Goal: Find specific page/section: Find specific page/section

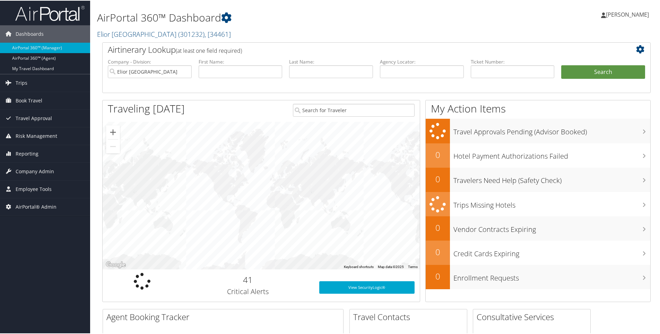
click at [221, 31] on h2 "[GEOGRAPHIC_DATA] ( 301232 ) , [ 34461 ]" at bounding box center [283, 33] width 373 height 12
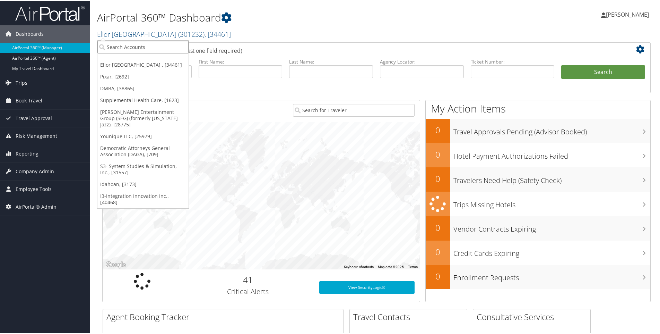
click at [158, 43] on input "search" at bounding box center [142, 46] width 91 height 13
type input "torch"
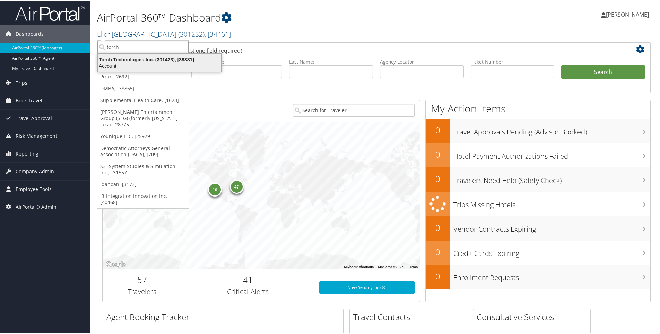
click at [135, 60] on div "Torch Technologies Inc. (301423), [38381]" at bounding box center [160, 59] width 132 height 6
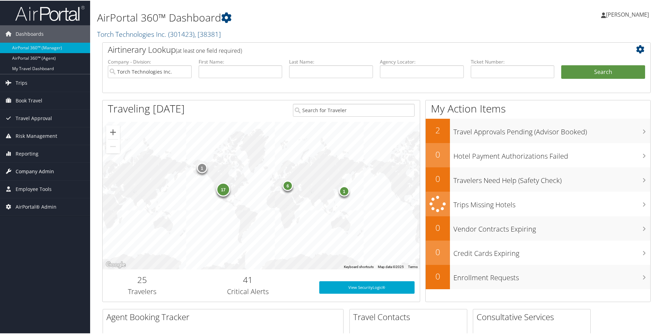
click at [44, 169] on span "Company Admin" at bounding box center [35, 170] width 38 height 17
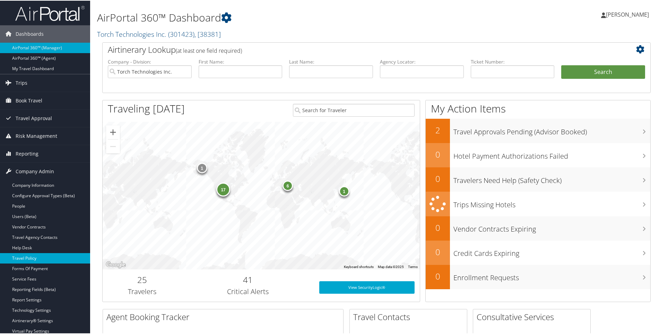
click at [32, 256] on link "Travel Policy" at bounding box center [45, 257] width 90 height 10
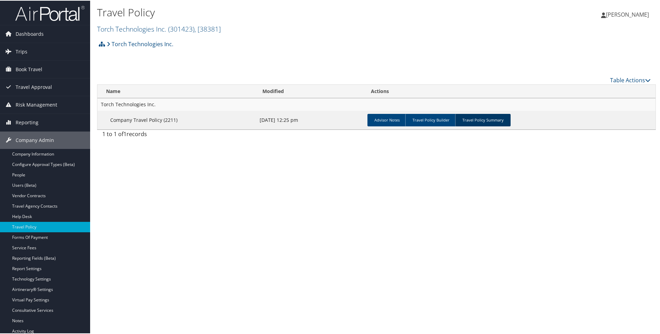
click at [477, 118] on link "Travel Policy Summary" at bounding box center [482, 119] width 55 height 12
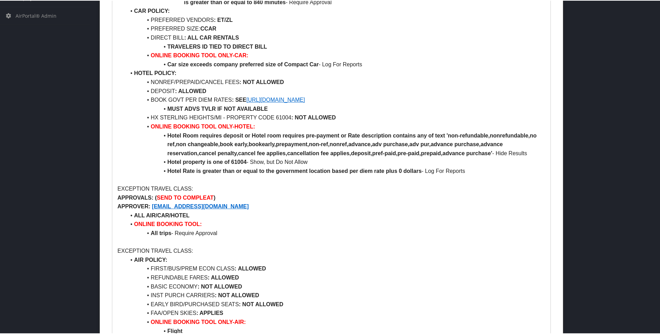
scroll to position [381, 0]
